Goal: Find contact information: Find contact information

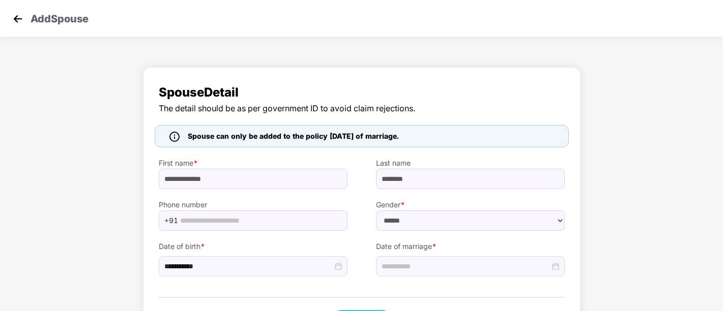
select select "******"
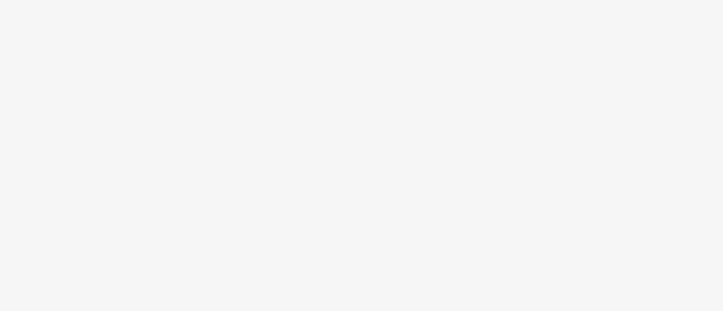
click at [534, 42] on body at bounding box center [361, 155] width 723 height 311
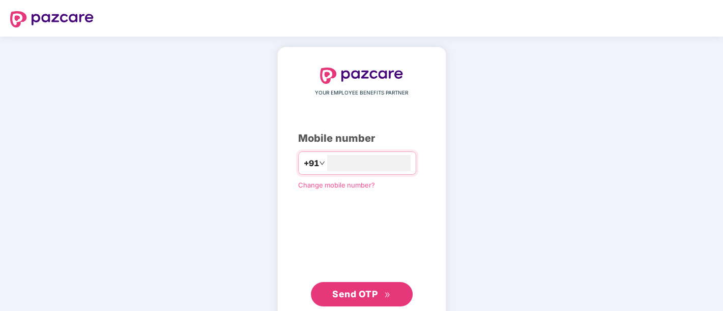
type input "**********"
click at [356, 298] on span "Send OTP" at bounding box center [354, 293] width 45 height 11
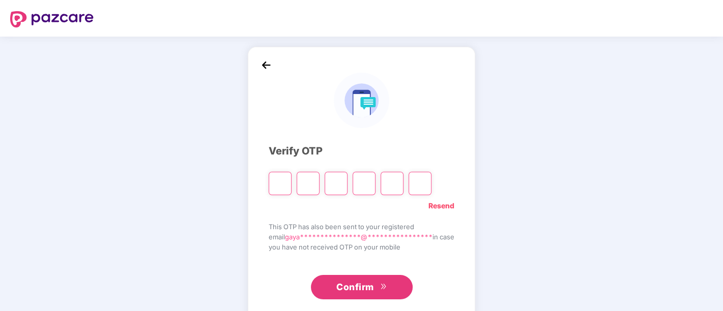
type input "*"
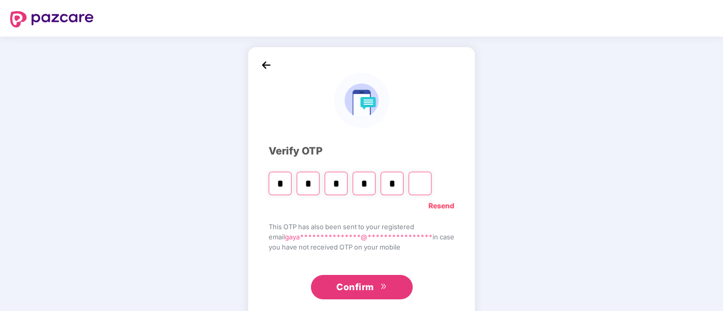
click at [360, 291] on span "Confirm" at bounding box center [355, 287] width 38 height 14
click at [392, 182] on input "*" at bounding box center [392, 183] width 23 height 23
type input "*"
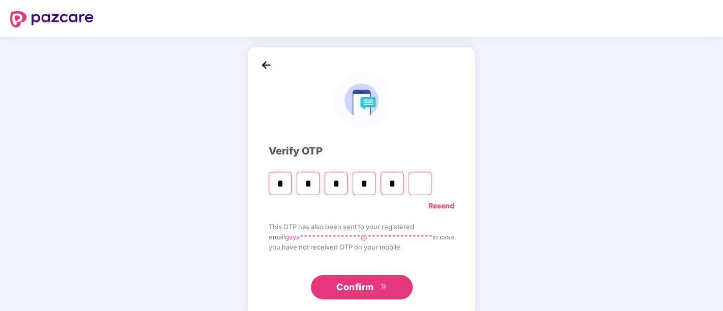
type input "*"
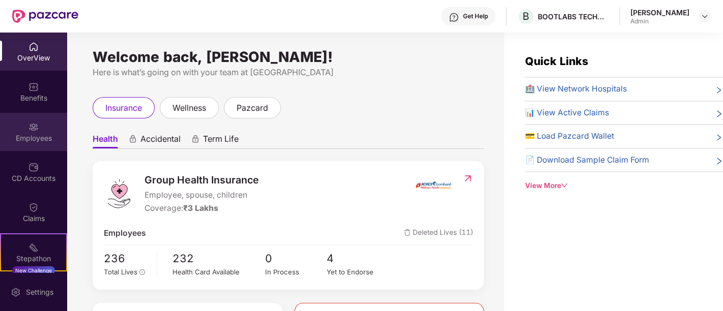
click at [31, 132] on div "Employees" at bounding box center [33, 132] width 67 height 38
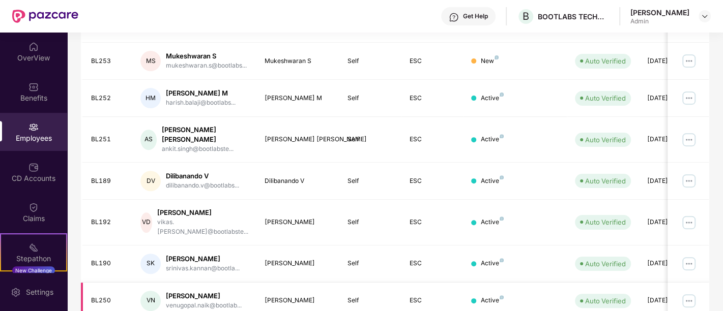
scroll to position [260, 0]
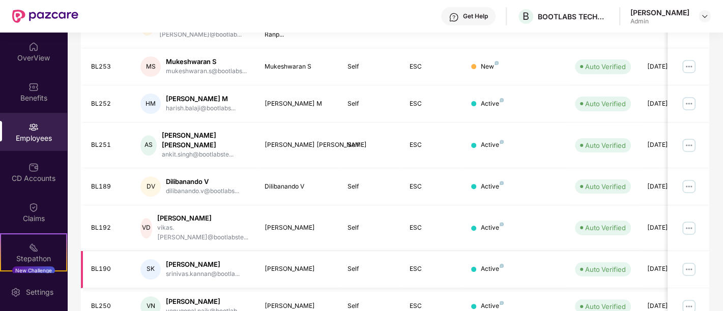
drag, startPoint x: 167, startPoint y: 231, endPoint x: 221, endPoint y: 225, distance: 53.8
click at [221, 260] on div "[PERSON_NAME]" at bounding box center [203, 265] width 74 height 10
copy div "[PERSON_NAME]"
drag, startPoint x: 170, startPoint y: 191, endPoint x: 199, endPoint y: 190, distance: 29.0
click at [199, 214] on div "[PERSON_NAME]" at bounding box center [202, 219] width 91 height 10
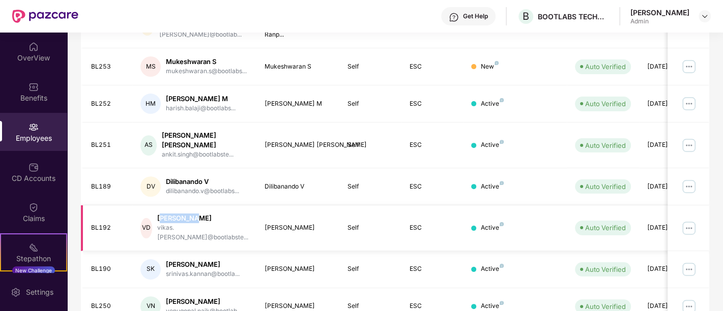
click at [199, 214] on div "[PERSON_NAME]" at bounding box center [202, 219] width 91 height 10
click at [167, 260] on div "[PERSON_NAME]" at bounding box center [203, 265] width 74 height 10
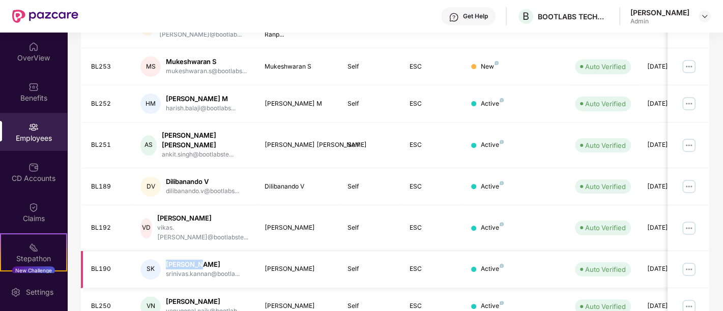
click at [167, 260] on div "[PERSON_NAME]" at bounding box center [203, 265] width 74 height 10
click at [186, 214] on div "[PERSON_NAME]" at bounding box center [202, 219] width 91 height 10
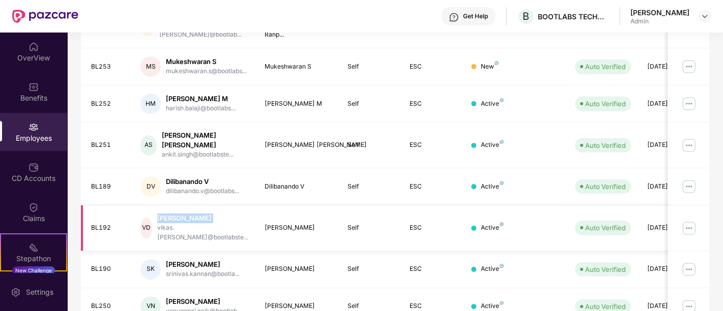
click at [186, 214] on div "[PERSON_NAME]" at bounding box center [202, 219] width 91 height 10
copy div "[PERSON_NAME]"
click at [188, 177] on div "Dilibanando V" at bounding box center [202, 182] width 73 height 10
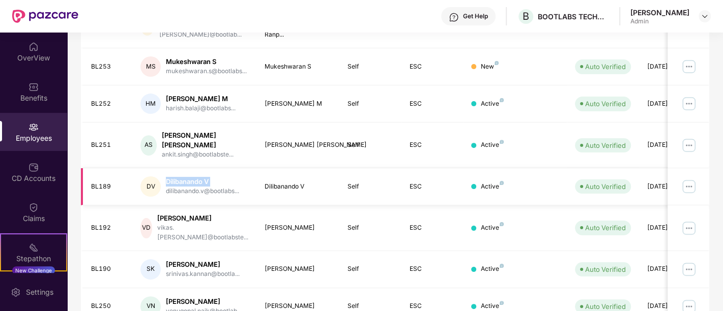
copy div "Dilibanando V"
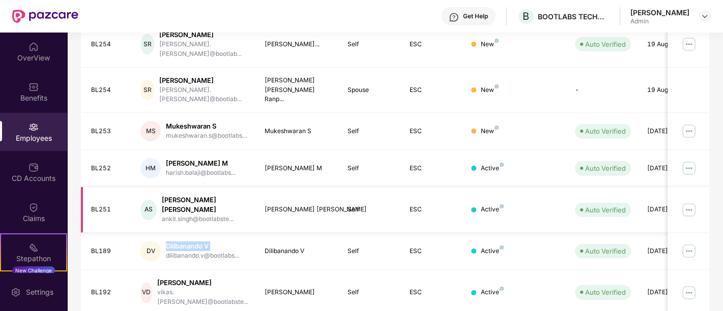
scroll to position [195, 0]
click at [196, 196] on div "[PERSON_NAME] [PERSON_NAME]" at bounding box center [205, 205] width 86 height 19
copy div "[PERSON_NAME] [PERSON_NAME]"
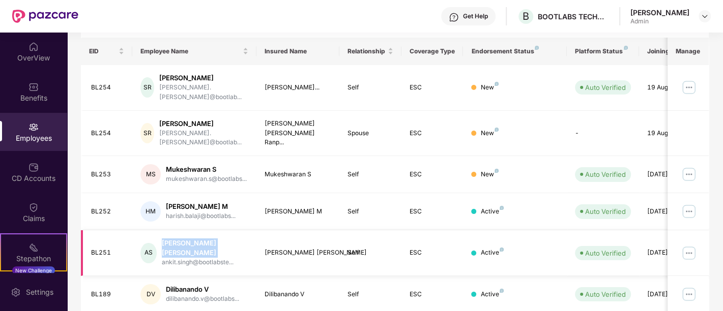
scroll to position [142, 0]
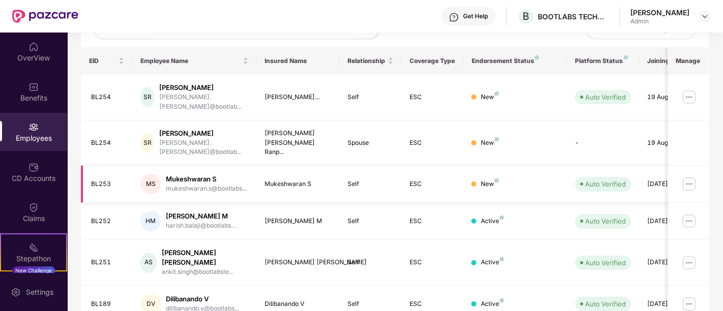
click at [189, 175] on div "Mukeshwaran S" at bounding box center [206, 180] width 81 height 10
copy div "Mukeshwaran S"
click at [178, 129] on div "[PERSON_NAME]" at bounding box center [203, 134] width 89 height 10
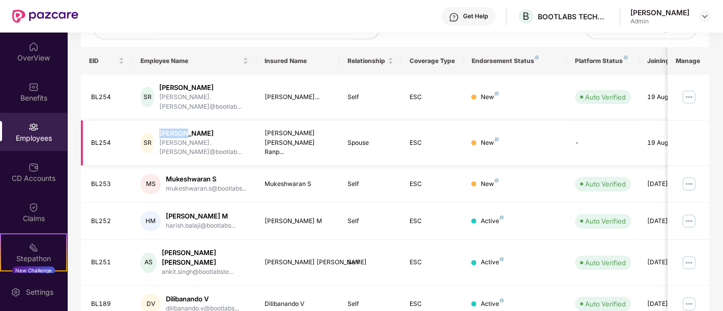
click at [178, 129] on div "[PERSON_NAME]" at bounding box center [203, 134] width 89 height 10
copy div "[PERSON_NAME]"
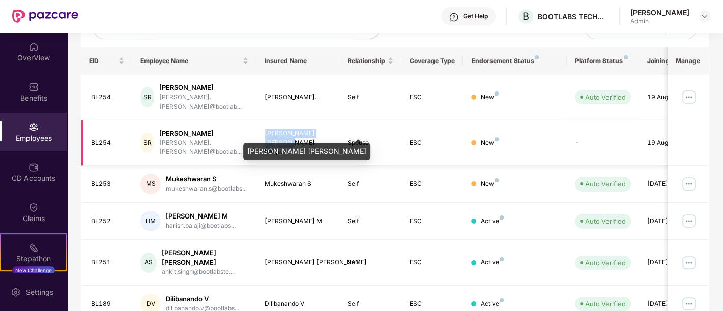
drag, startPoint x: 262, startPoint y: 131, endPoint x: 330, endPoint y: 130, distance: 68.2
click at [330, 130] on td "[PERSON_NAME] [PERSON_NAME] Ranp..." at bounding box center [297, 144] width 83 height 46
copy div "[PERSON_NAME] [PERSON_NAME] Ranp..."
